Goal: Task Accomplishment & Management: Use online tool/utility

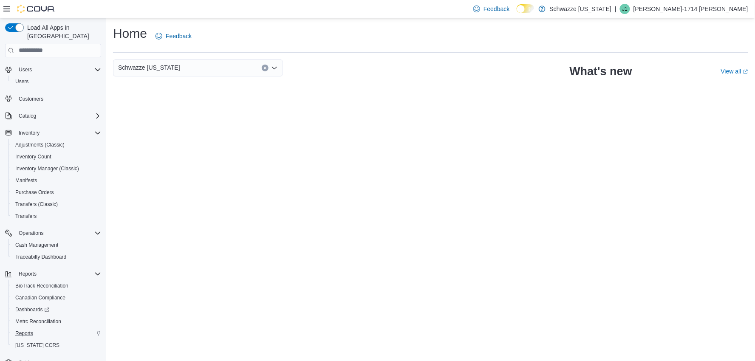
scroll to position [25, 0]
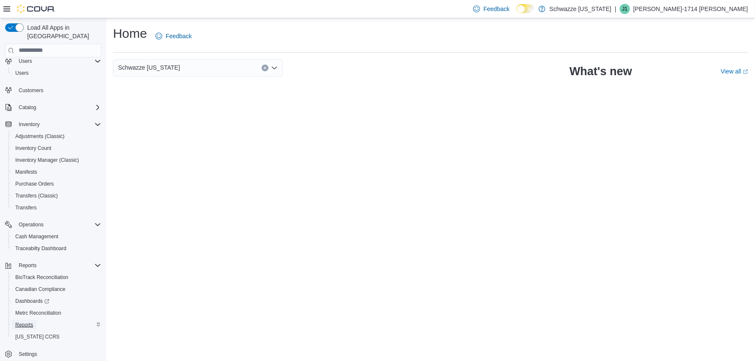
click at [25, 322] on span "Reports" at bounding box center [24, 325] width 18 height 7
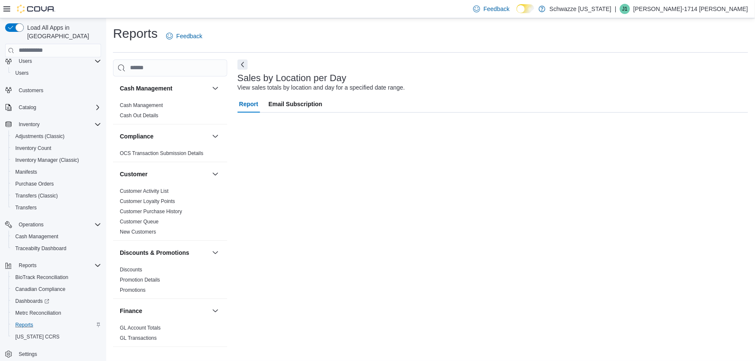
scroll to position [7, 0]
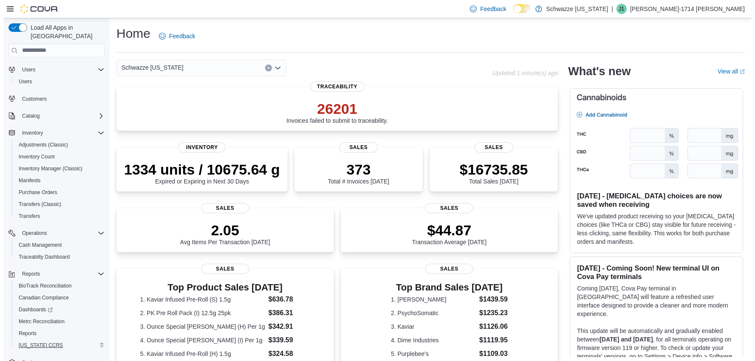
scroll to position [25, 0]
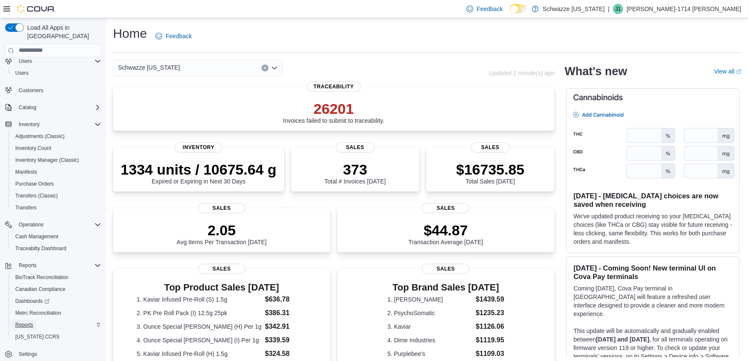
click at [22, 322] on span "Reports" at bounding box center [24, 325] width 18 height 7
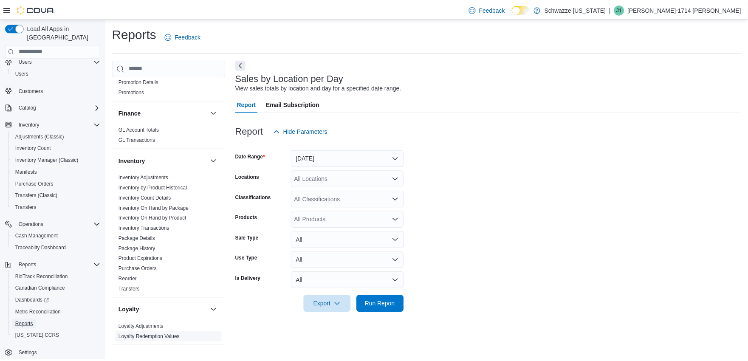
scroll to position [283, 0]
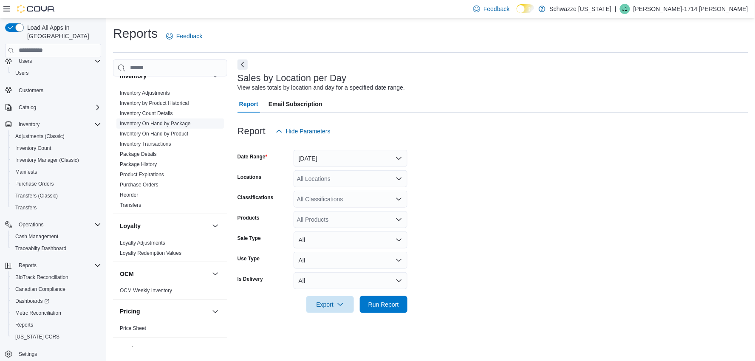
click at [168, 125] on link "Inventory On Hand by Package" at bounding box center [155, 124] width 71 height 6
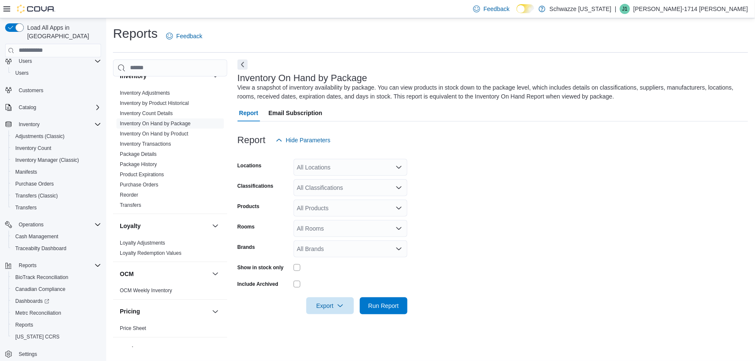
click at [328, 166] on div "All Locations" at bounding box center [351, 167] width 114 height 17
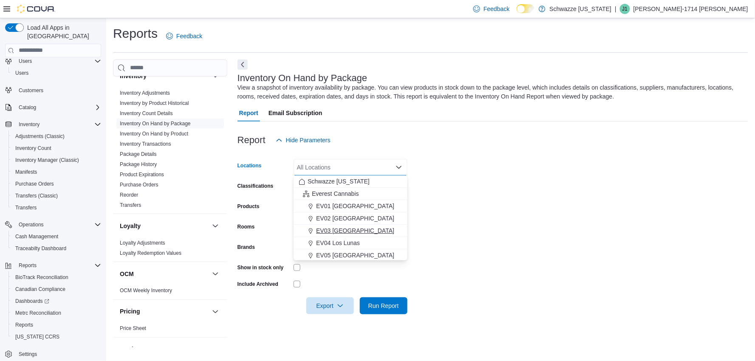
click at [329, 228] on span "EV03 West Central" at bounding box center [355, 230] width 78 height 8
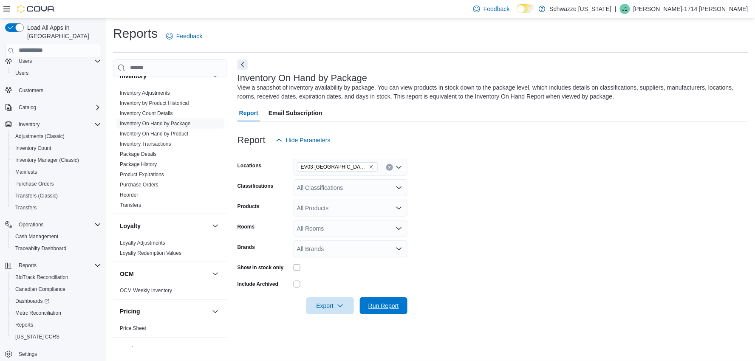
drag, startPoint x: 385, startPoint y: 299, endPoint x: 483, endPoint y: 284, distance: 98.5
click at [389, 299] on span "Run Report" at bounding box center [383, 305] width 37 height 17
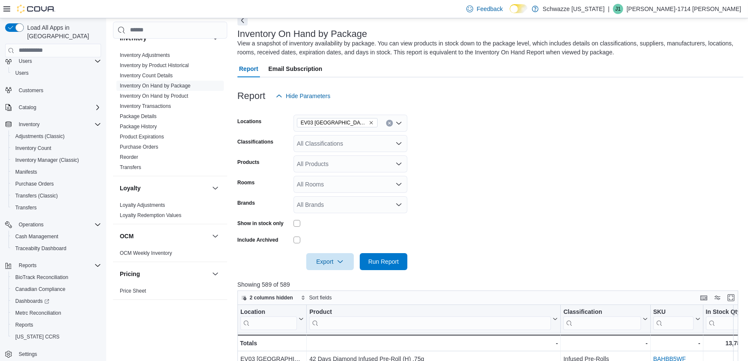
scroll to position [189, 0]
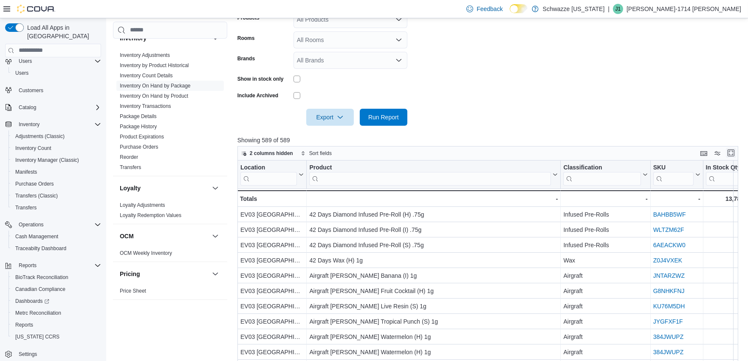
click at [734, 152] on button "Enter fullscreen" at bounding box center [731, 153] width 10 height 10
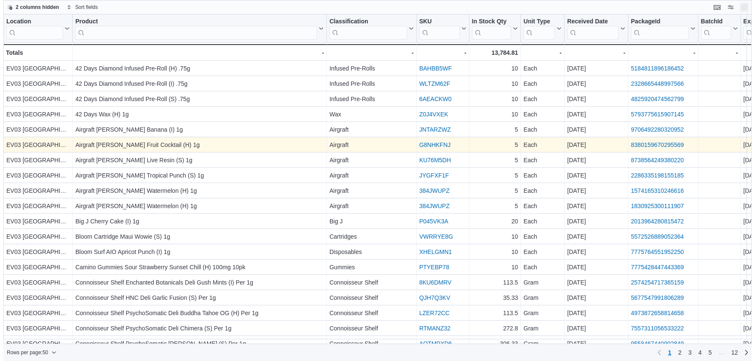
scroll to position [0, 0]
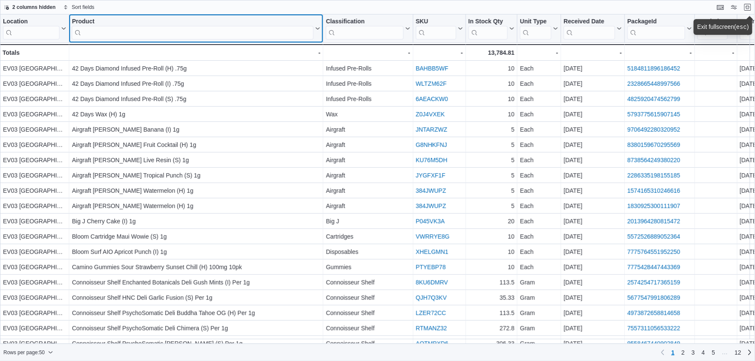
click at [142, 33] on input "search" at bounding box center [193, 33] width 242 height 14
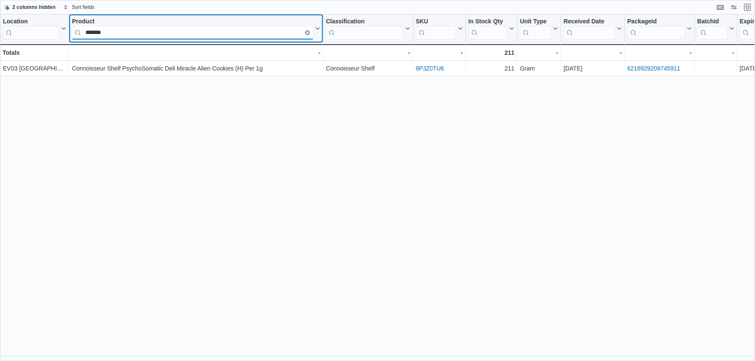
type input "*******"
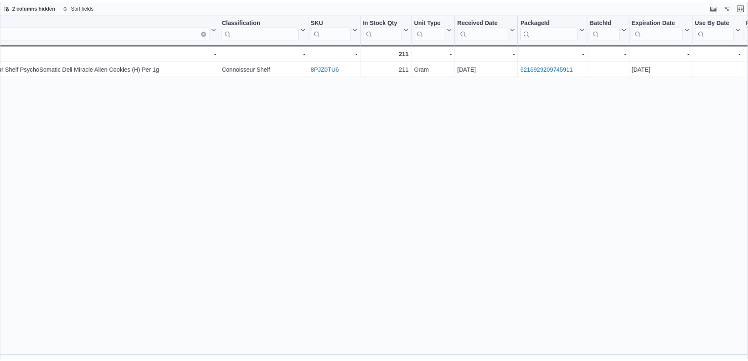
scroll to position [0, 125]
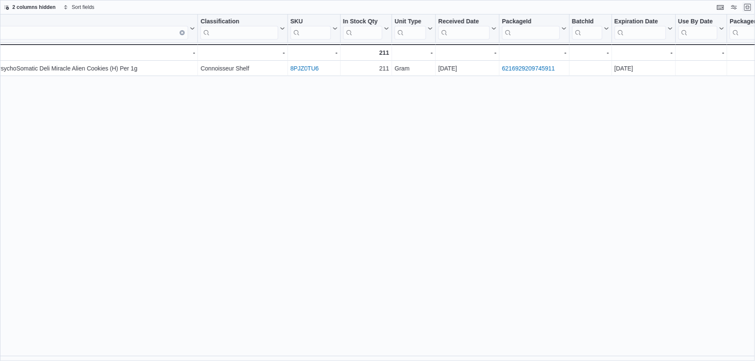
click at [746, 6] on button "Exit fullscreen" at bounding box center [747, 7] width 10 height 10
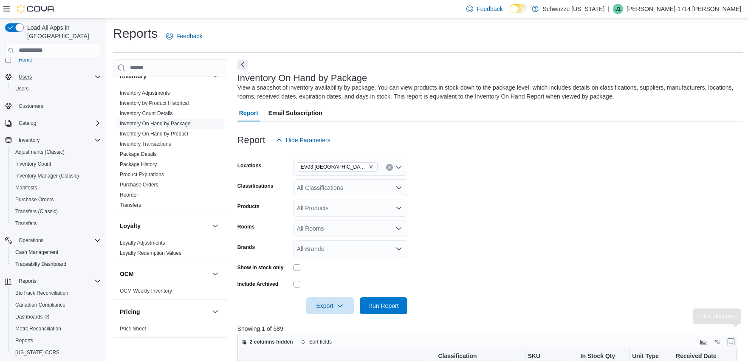
scroll to position [0, 0]
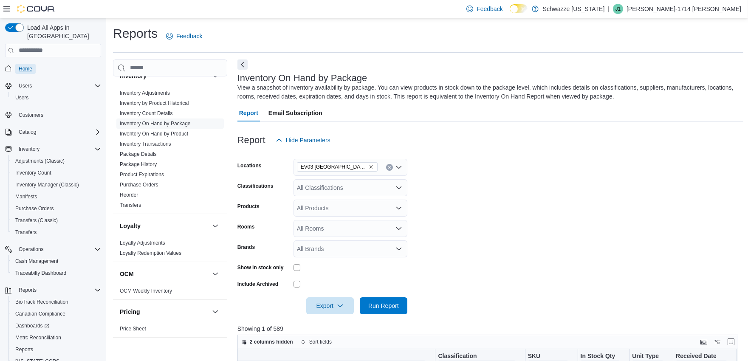
click at [29, 65] on span "Home" at bounding box center [26, 68] width 14 height 7
